Goal: Information Seeking & Learning: Learn about a topic

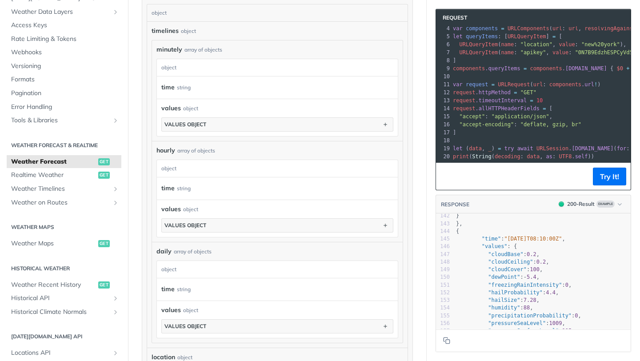
scroll to position [1630, 0]
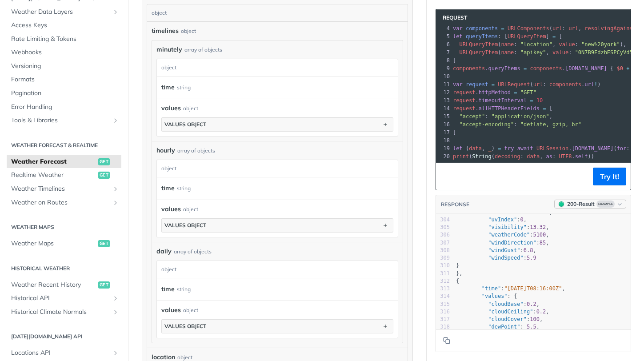
click at [603, 204] on span "Example" at bounding box center [605, 203] width 18 height 7
click at [611, 202] on span "Example" at bounding box center [605, 203] width 18 height 7
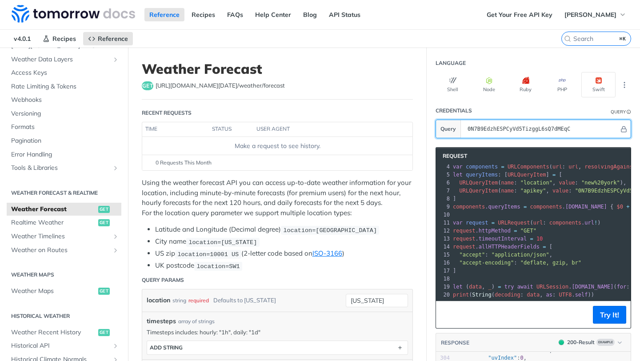
click at [452, 125] on section "Query 0N7B9EdzhESPCyVd5TizggL6sQ7dMEqC" at bounding box center [532, 129] width 195 height 19
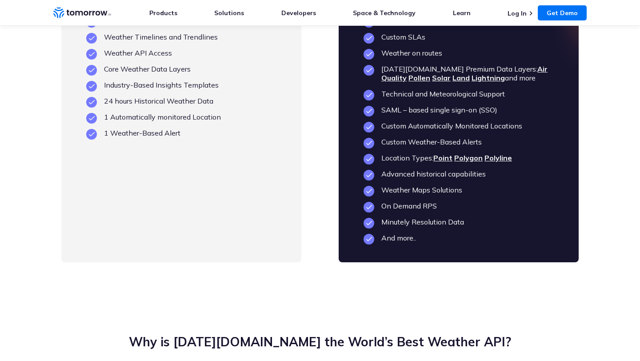
scroll to position [2224, 0]
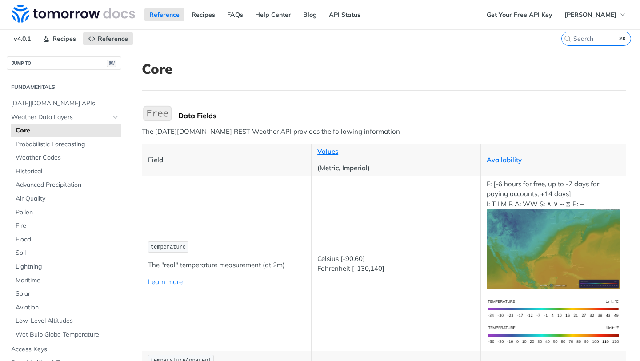
click at [279, 176] on td "temperature The "real" temperature measurement (at 2m) Learn more" at bounding box center [226, 263] width 169 height 175
